Goal: Transaction & Acquisition: Purchase product/service

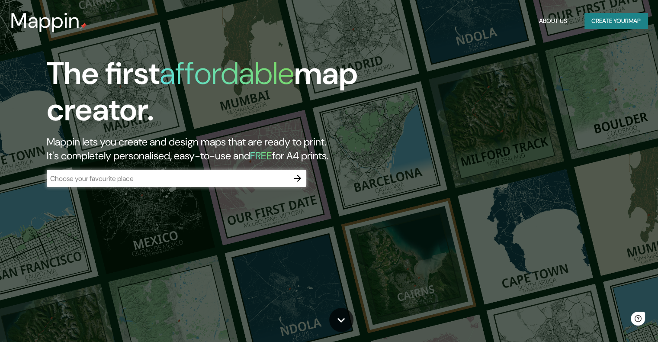
click at [181, 177] on input "text" at bounding box center [168, 178] width 242 height 10
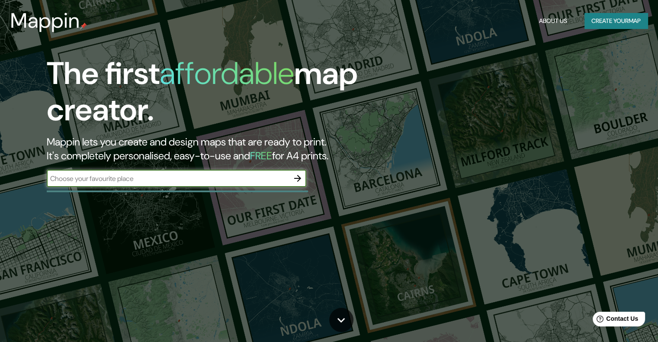
type input "culiacán"
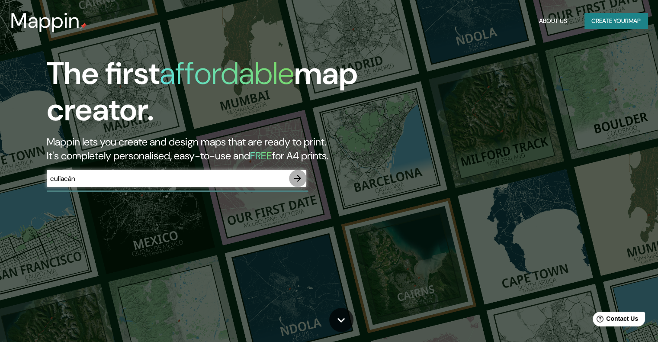
click at [293, 181] on icon "button" at bounding box center [297, 178] width 10 height 10
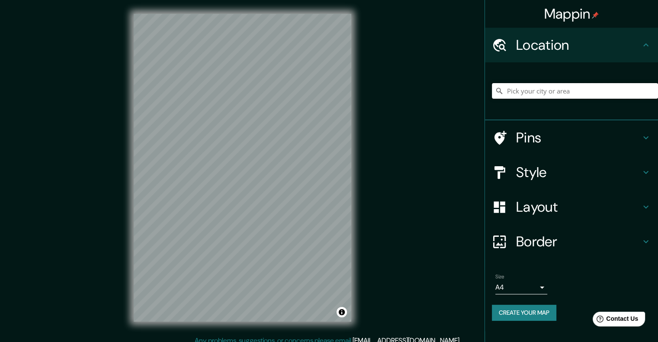
click at [557, 90] on input "Pick your city or area" at bounding box center [575, 91] width 166 height 16
type input "Culiacán Rosales, Sinaloa, México"
click at [552, 208] on h4 "Layout" at bounding box center [578, 206] width 125 height 17
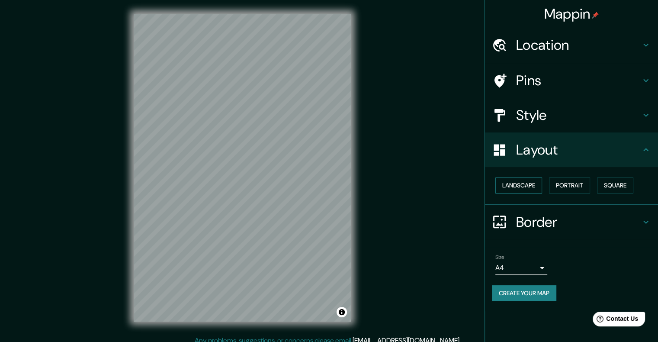
click at [506, 182] on button "Landscape" at bounding box center [518, 185] width 47 height 16
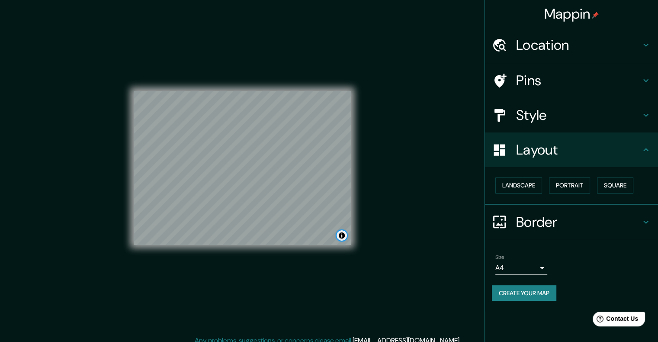
click at [337, 234] on button "Toggle attribution" at bounding box center [341, 235] width 10 height 10
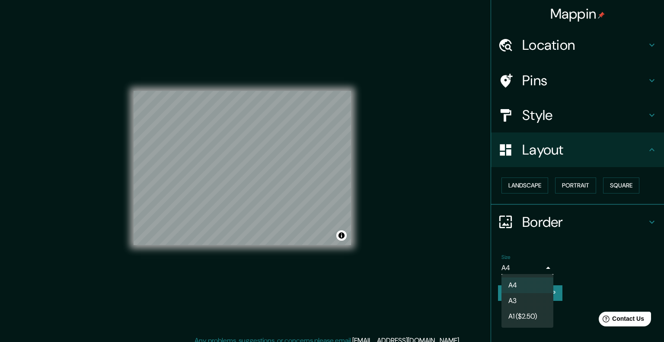
click at [528, 268] on body "Mappin Location Culiacán Rosales, Sinaloa, México Culiacán Sinaloa, México Culi…" at bounding box center [332, 171] width 664 height 342
click at [526, 295] on li "A3" at bounding box center [528, 301] width 52 height 16
type input "a4"
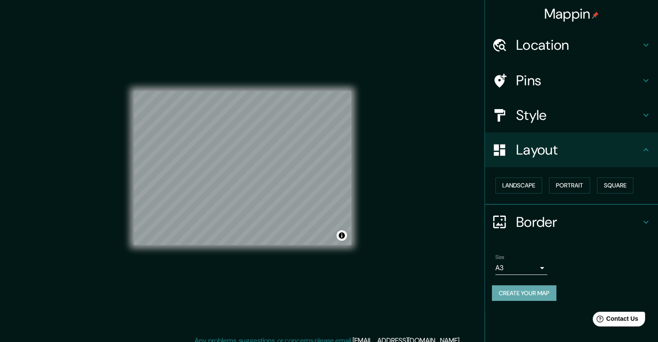
click at [532, 294] on button "Create your map" at bounding box center [524, 293] width 64 height 16
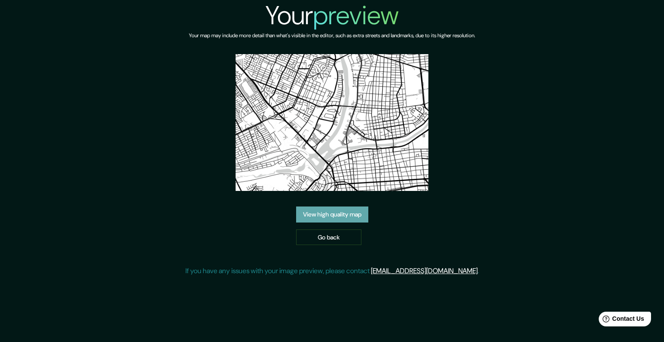
click at [328, 216] on link "View high quality map" at bounding box center [332, 214] width 72 height 16
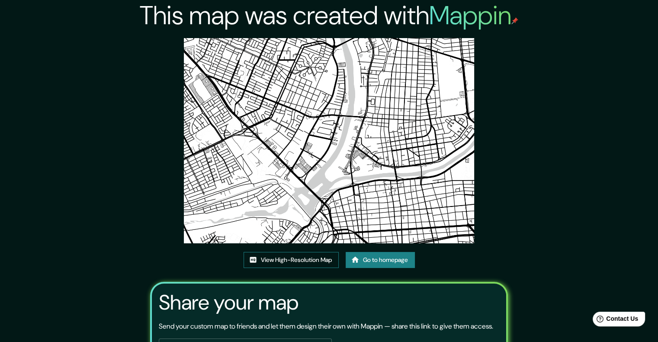
click at [330, 265] on link "View High-Resolution Map" at bounding box center [290, 260] width 95 height 16
click at [380, 261] on link "Go to homepage" at bounding box center [379, 260] width 69 height 16
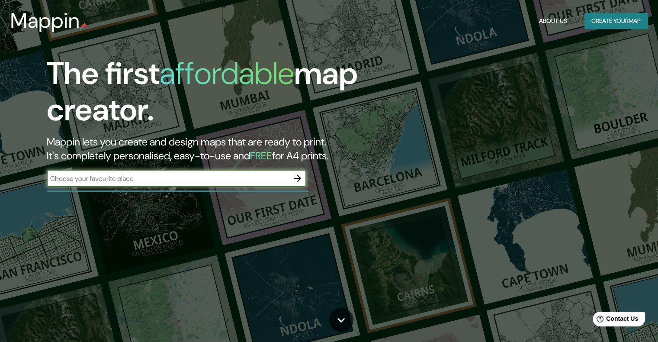
click at [229, 176] on input "text" at bounding box center [168, 178] width 242 height 10
click at [146, 189] on div "The first affordable map creator. Mappin lets you create and design maps that a…" at bounding box center [211, 125] width 395 height 140
click at [149, 180] on input "text" at bounding box center [168, 178] width 242 height 10
type input "CULIACÁ"
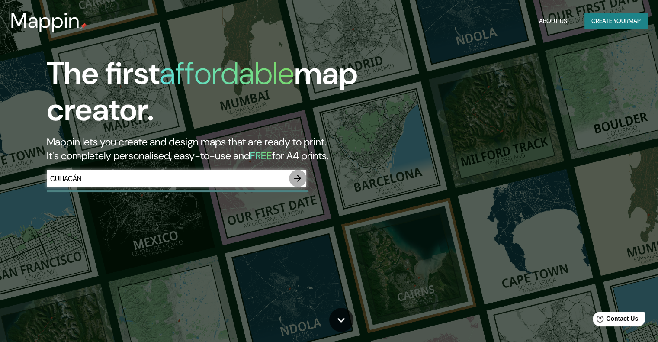
click at [304, 179] on button "button" at bounding box center [297, 177] width 17 height 17
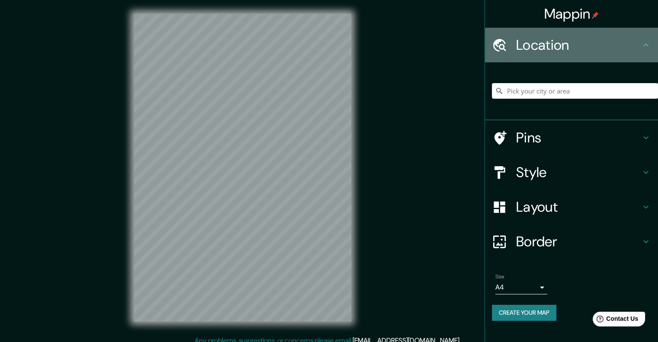
click at [604, 29] on div "Location" at bounding box center [571, 45] width 173 height 35
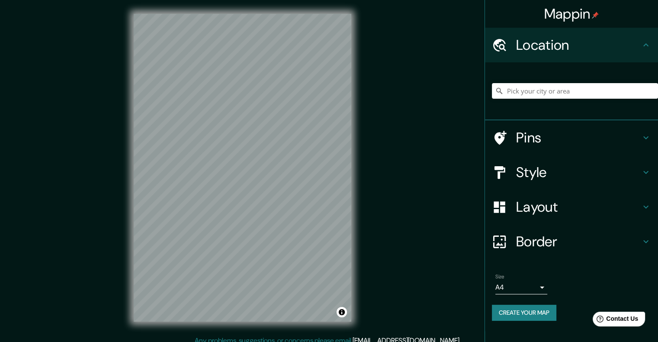
click at [578, 54] on div "Location" at bounding box center [571, 45] width 173 height 35
click at [574, 85] on input "Pick your city or area" at bounding box center [575, 91] width 166 height 16
click at [557, 93] on input "Pick your city or area" at bounding box center [575, 91] width 166 height 16
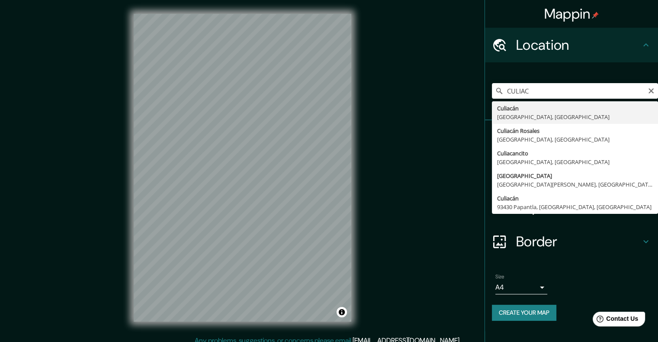
type input "Culiacán, Sinaloa, México"
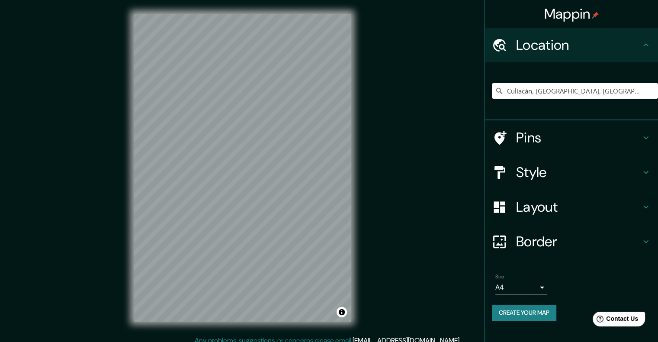
click at [554, 208] on h4 "Layout" at bounding box center [578, 206] width 125 height 17
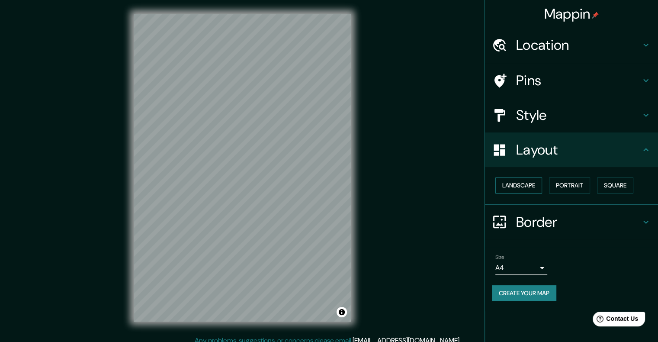
click at [531, 178] on button "Landscape" at bounding box center [518, 185] width 47 height 16
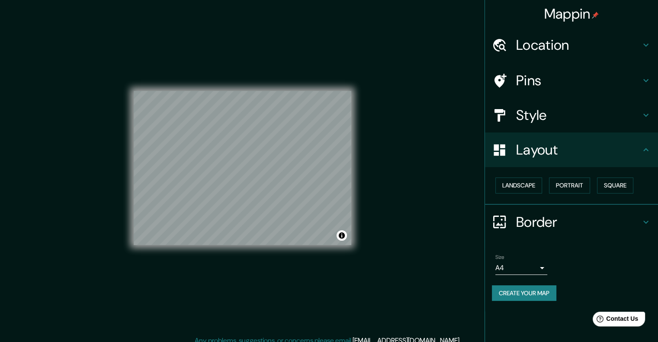
click at [355, 238] on div "© Mapbox © OpenStreetMap Improve this map" at bounding box center [242, 167] width 245 height 335
